Goal: Task Accomplishment & Management: Complete application form

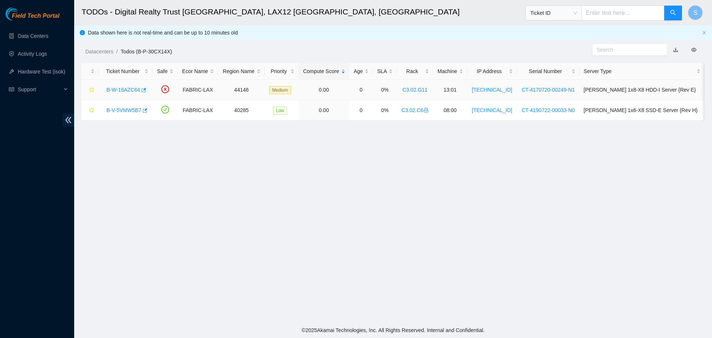
click at [175, 90] on td at bounding box center [164, 90] width 25 height 20
click at [169, 90] on icon "close-circle" at bounding box center [165, 89] width 8 height 8
click at [131, 91] on link "B-W-16AZC64" at bounding box center [123, 90] width 34 height 6
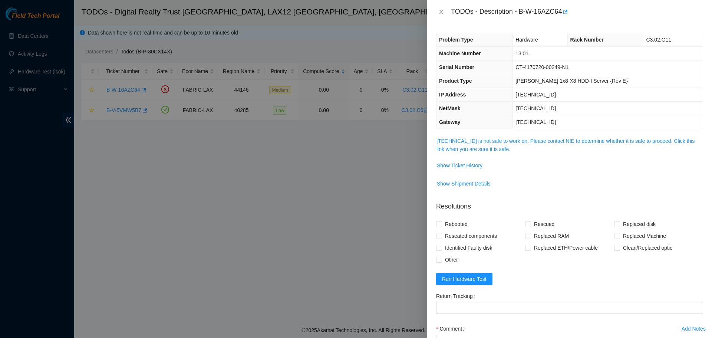
click at [478, 137] on span "23.194.216.29 is not safe to work on. Please contact NIE to determine whether i…" at bounding box center [569, 145] width 266 height 16
click at [479, 140] on link "23.194.216.29 is not safe to work on. Please contact NIE to determine whether i…" at bounding box center [565, 145] width 258 height 14
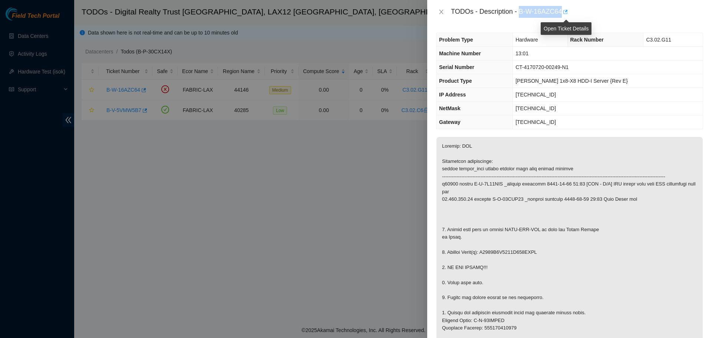
drag, startPoint x: 520, startPoint y: 11, endPoint x: 565, endPoint y: 15, distance: 45.4
click at [565, 15] on div "TODOs - Description - B-W-16AZC64" at bounding box center [577, 12] width 252 height 12
copy div "B-W-16AZC64"
drag, startPoint x: 444, startPoint y: 16, endPoint x: 441, endPoint y: 10, distance: 6.6
click at [444, 13] on div "TODOs - Description - B-W-16AZC64" at bounding box center [569, 12] width 267 height 12
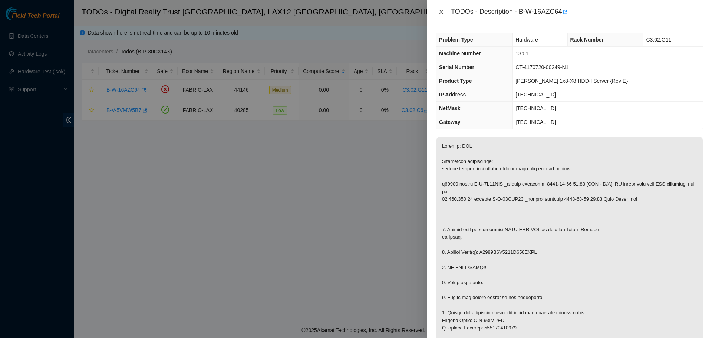
click at [441, 10] on icon "close" at bounding box center [441, 12] width 6 height 6
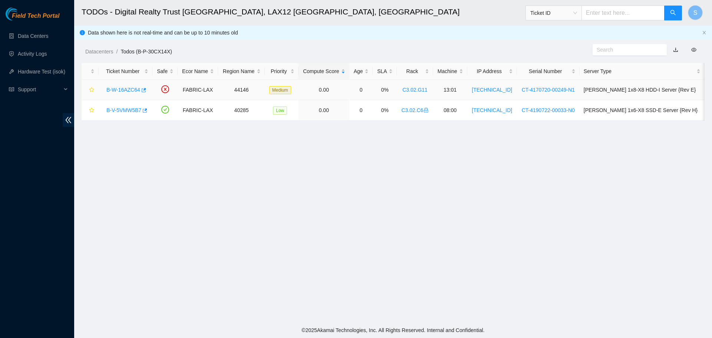
click at [126, 84] on div "B-W-16AZC64" at bounding box center [126, 90] width 46 height 12
click at [126, 87] on link "B-W-16AZC64" at bounding box center [123, 90] width 34 height 6
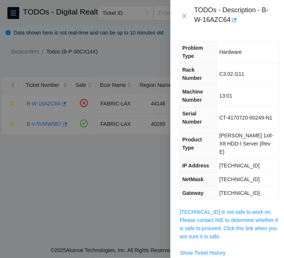
click at [255, 208] on span "23.194.216.29 is not safe to work on. Please contact NIE to determine whether i…" at bounding box center [230, 224] width 100 height 33
click at [254, 209] on link "23.194.216.29 is not safe to work on. Please contact NIE to determine whether i…" at bounding box center [229, 224] width 98 height 30
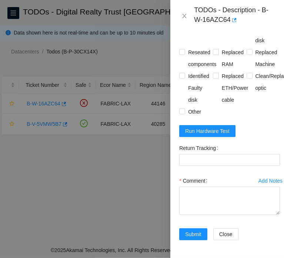
scroll to position [797, 0]
click at [223, 127] on span "Run Hardware Test" at bounding box center [207, 131] width 44 height 8
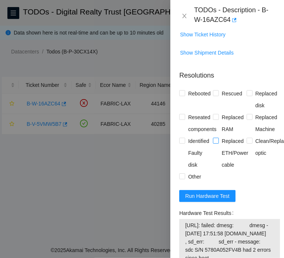
scroll to position [704, 0]
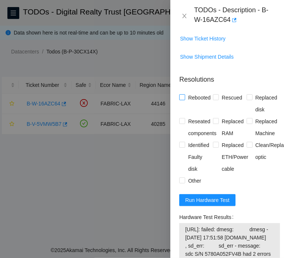
click at [199, 103] on span "Rebooted" at bounding box center [199, 98] width 29 height 12
click at [185, 99] on input "Rebooted" at bounding box center [181, 96] width 5 height 5
checkbox input "true"
click at [258, 107] on span "Replaced disk" at bounding box center [267, 104] width 28 height 24
click at [252, 99] on input "Replaced disk" at bounding box center [249, 96] width 5 height 5
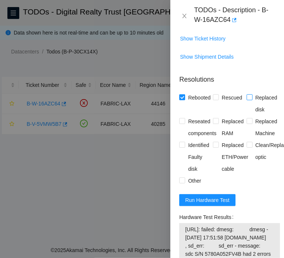
checkbox input "true"
click at [202, 136] on span "Reseated components" at bounding box center [202, 127] width 34 height 24
click at [185, 123] on input "Reseated components" at bounding box center [181, 120] width 5 height 5
checkbox input "true"
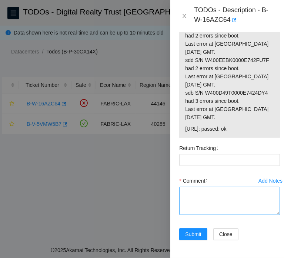
scroll to position [1101, 0]
click at [230, 175] on div "Comment" at bounding box center [229, 181] width 101 height 12
click at [235, 186] on textarea "Comment" at bounding box center [229, 200] width 101 height 28
paste textarea "B-W-16AZC64 FABRIC-LAX Medium 0 0% C3.02.G11 13:01 23.194.216.29 CT-4170720-002…"
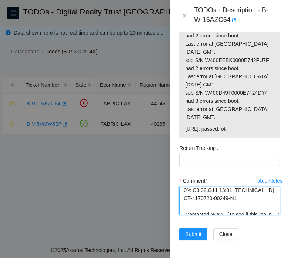
scroll to position [0, 0]
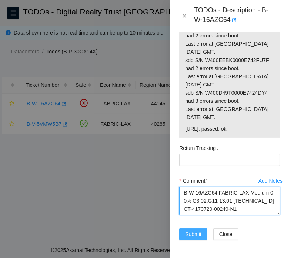
type textarea "B-W-16AZC64 FABRIC-LAX Medium 0 0% C3.02.G11 13:01 23.194.216.29 CT-4170720-002…"
click at [188, 230] on span "Submit" at bounding box center [193, 234] width 16 height 8
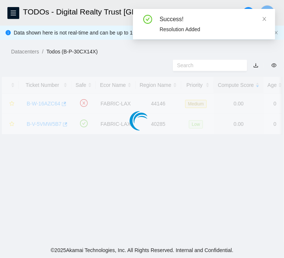
scroll to position [212, 0]
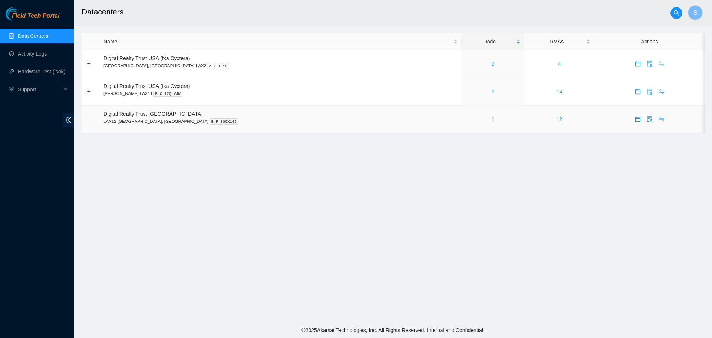
click at [284, 118] on link "1" at bounding box center [492, 119] width 3 height 6
click at [47, 54] on link "Activity Logs" at bounding box center [32, 54] width 29 height 6
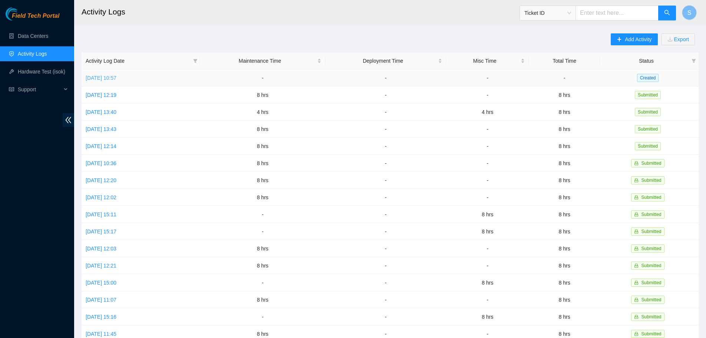
click at [116, 76] on link "Tue, 23 Sep 2025 10:57" at bounding box center [101, 78] width 31 height 6
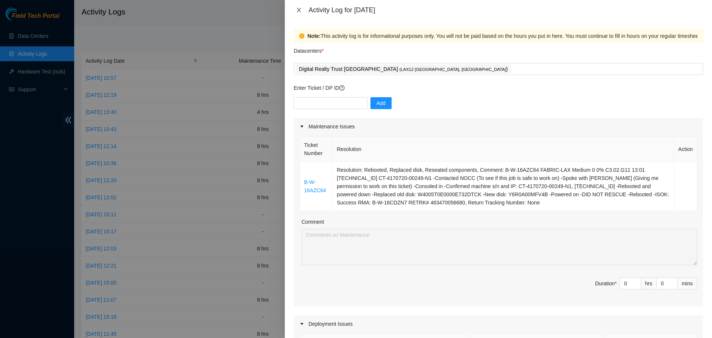
click at [298, 11] on icon "close" at bounding box center [299, 10] width 4 height 4
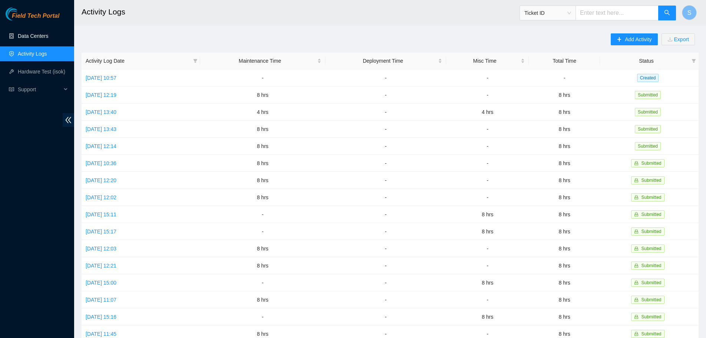
click at [48, 36] on link "Data Centers" at bounding box center [33, 36] width 30 height 6
